Goal: Task Accomplishment & Management: Complete application form

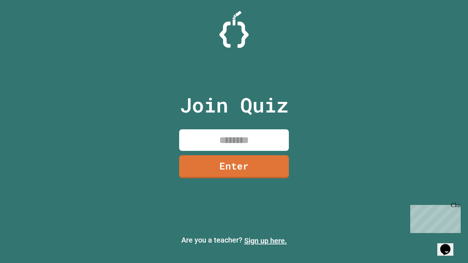
click at [265, 241] on link "Sign up here." at bounding box center [265, 240] width 43 height 9
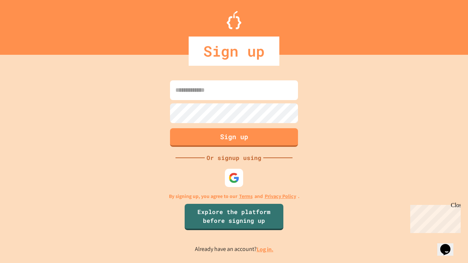
click at [265, 249] on link "Log in." at bounding box center [265, 250] width 17 height 8
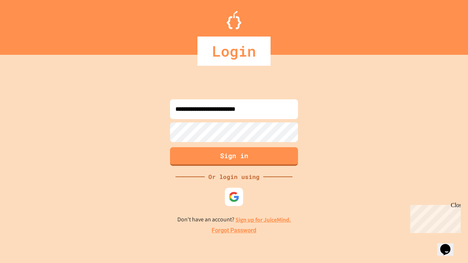
type input "**********"
